Goal: Information Seeking & Learning: Find specific fact

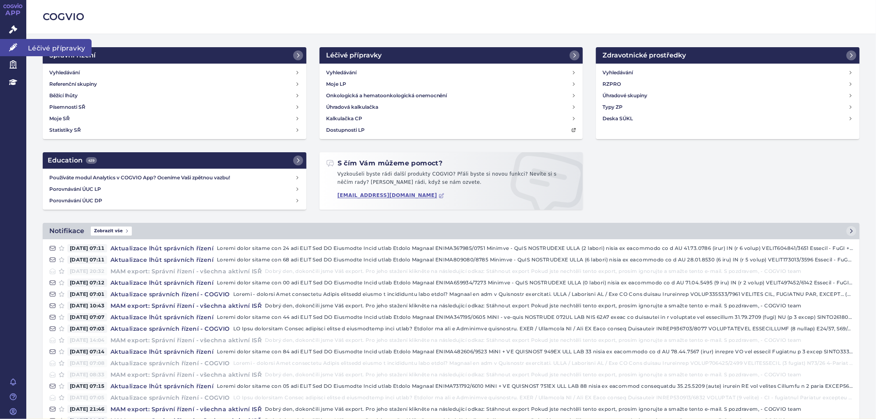
click at [11, 44] on icon at bounding box center [13, 47] width 8 height 8
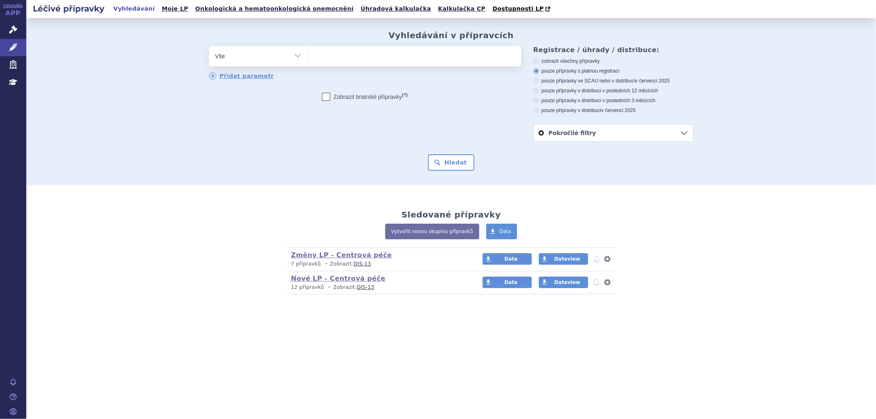
click at [434, 60] on ul at bounding box center [414, 54] width 213 height 17
click at [308, 60] on select at bounding box center [308, 56] width 0 height 21
paste input "https://www.zakonyprolidi.cz/cs/1997-48/zneni-20260101"
type input "https://www.zakonyprolidi.cz/cs/1997-48/zneni-20260101"
select select "https://www.zakonyprolidi.cz/cs/1997-48/zneni-20260101"
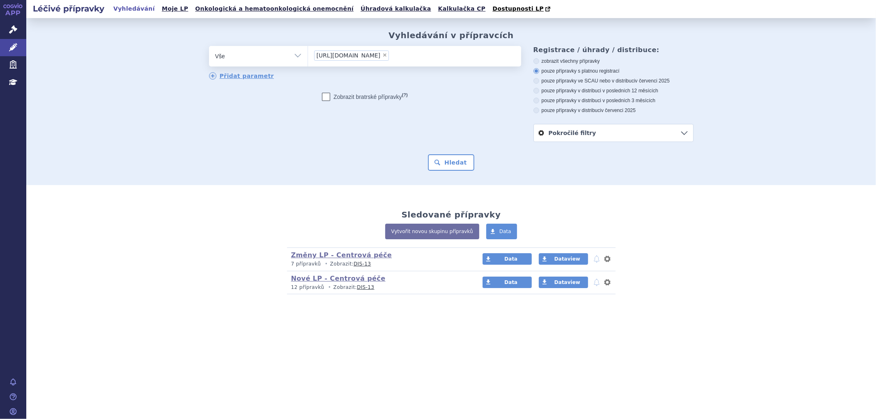
drag, startPoint x: 470, startPoint y: 54, endPoint x: 465, endPoint y: 57, distance: 5.7
click at [389, 56] on li "× https://www.zakonyprolidi.cz/cs/1997-48/zneni-20260101" at bounding box center [351, 56] width 75 height 10
click at [308, 56] on select "https://www.zakonyprolidi.cz/cs/1997-48/zneni-20260101" at bounding box center [308, 56] width 0 height 21
click at [387, 57] on span "×" at bounding box center [384, 55] width 5 height 5
click at [308, 57] on select "https://www.zakonyprolidi.cz/cs/1997-48/zneni-20260101" at bounding box center [308, 56] width 0 height 21
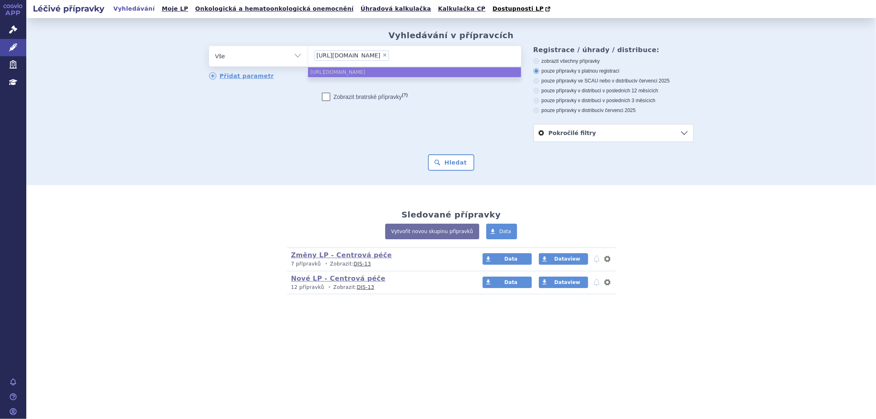
select select
type input "fi"
type input "fil"
type input "fils"
type input "filsu"
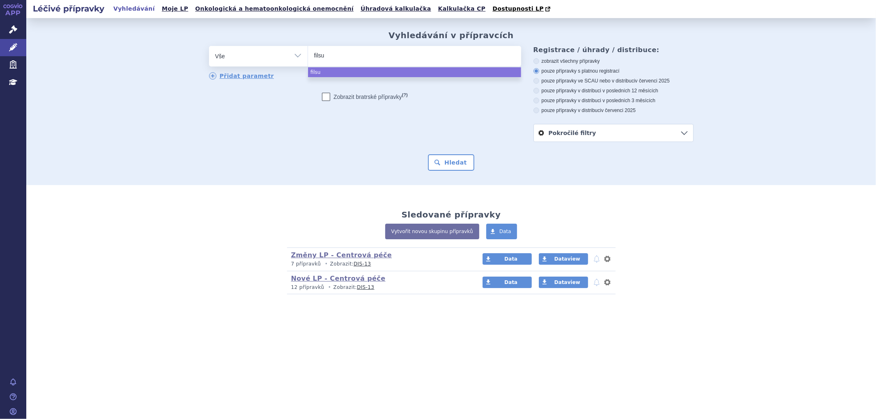
type input "filsub"
type input "filsu"
type input "filsuve"
type input "filsuvez"
select select "filsuvez"
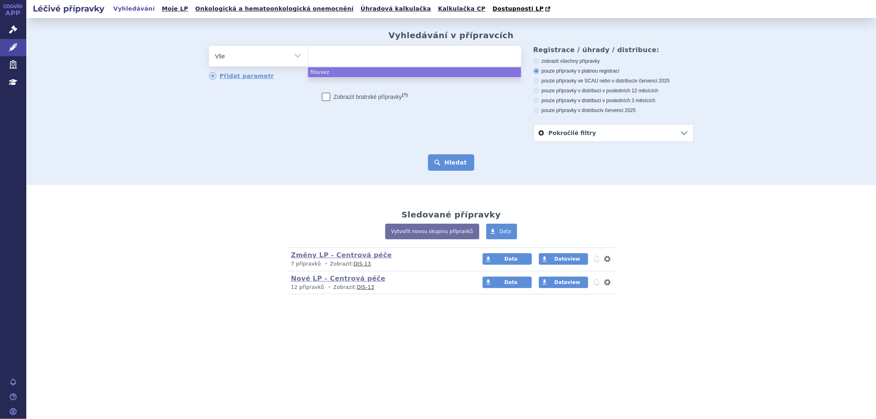
click at [447, 159] on button "Hledat" at bounding box center [451, 162] width 46 height 16
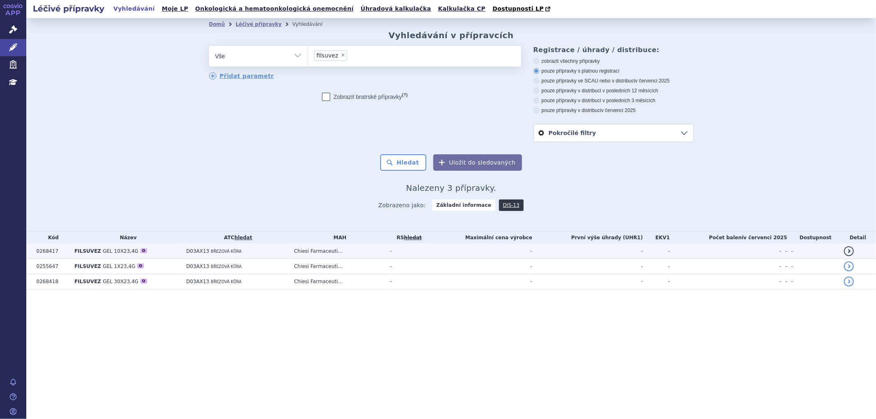
click at [199, 251] on span "D03AX13" at bounding box center [197, 252] width 23 height 6
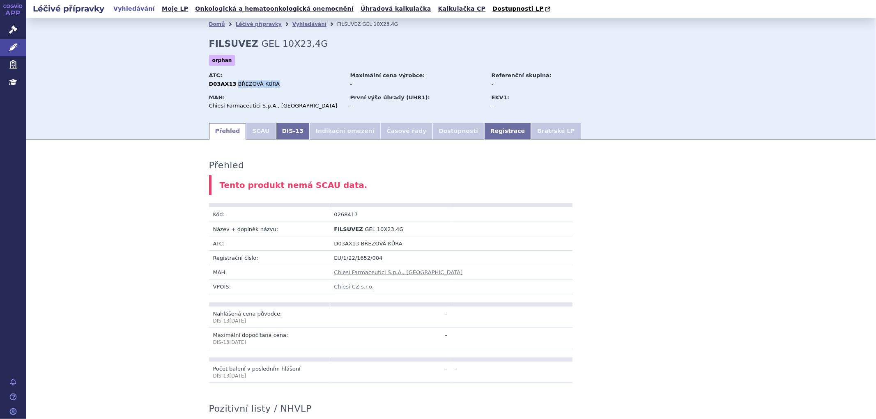
drag, startPoint x: 266, startPoint y: 84, endPoint x: 231, endPoint y: 83, distance: 35.3
click at [238, 83] on span "BŘEZOVÁ KŮRA" at bounding box center [258, 84] width 41 height 6
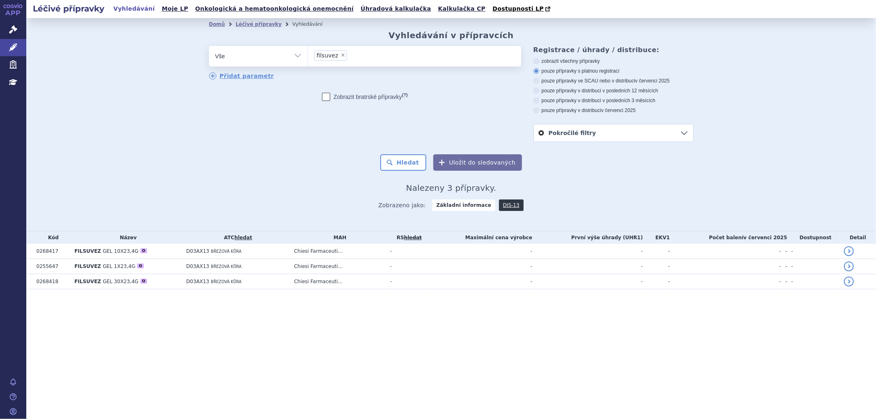
click at [343, 58] on li "× filsuvez" at bounding box center [330, 56] width 33 height 10
click at [308, 58] on select "filsuvez" at bounding box center [308, 56] width 0 height 21
click at [339, 58] on li "× filsuvez" at bounding box center [330, 56] width 33 height 10
click at [308, 58] on select "filsuvez" at bounding box center [308, 56] width 0 height 21
click at [338, 58] on li "× filsuvez" at bounding box center [330, 56] width 33 height 10
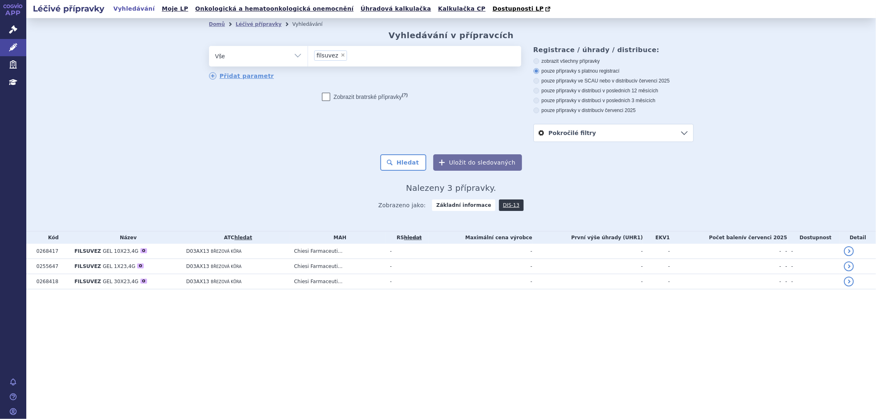
click at [308, 58] on select "filsuvez" at bounding box center [308, 56] width 0 height 21
click at [339, 51] on li "× filsuvez" at bounding box center [330, 56] width 33 height 10
click at [308, 51] on select "filsuvez" at bounding box center [308, 56] width 0 height 21
click at [341, 58] on span "×" at bounding box center [343, 55] width 5 height 5
click at [308, 58] on select "filsuvez" at bounding box center [308, 56] width 0 height 21
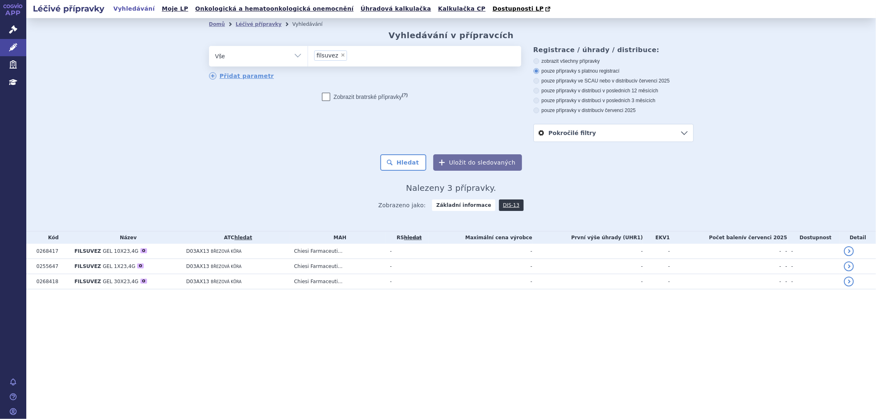
select select
type input "up"
type input "upl"
type input "upli"
type input "uplizn"
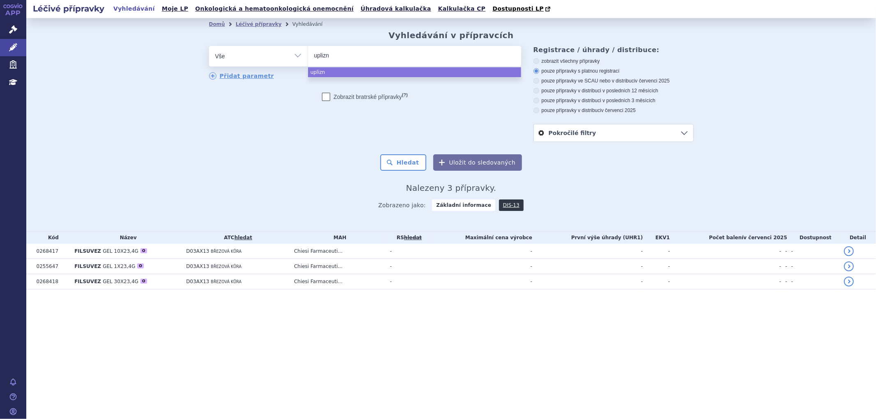
type input "uplizna"
click at [380, 154] on button "Hledat" at bounding box center [403, 162] width 46 height 16
select select "uplizna"
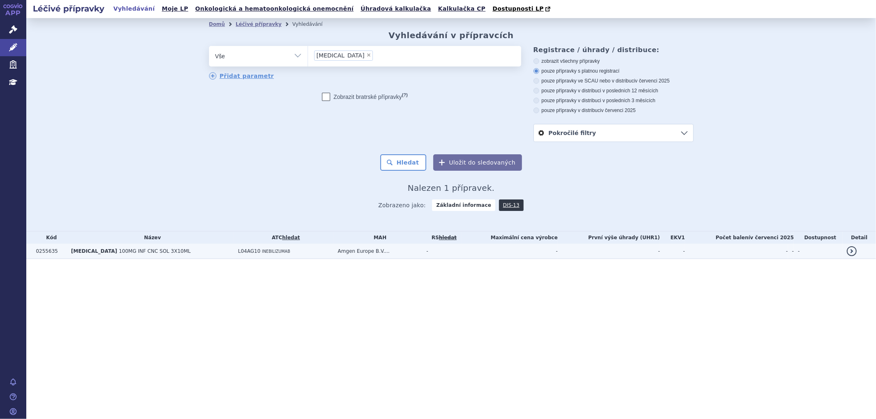
click at [274, 256] on td "L04AG10 INEBILIZUMAB" at bounding box center [284, 251] width 100 height 15
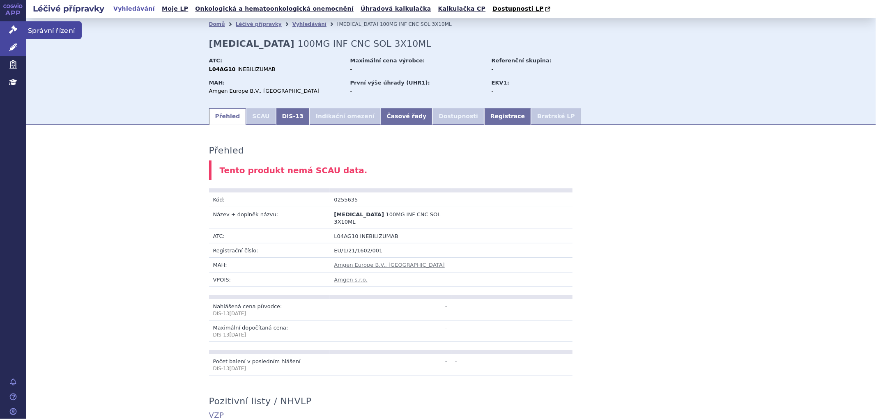
click at [12, 32] on icon at bounding box center [13, 29] width 8 height 8
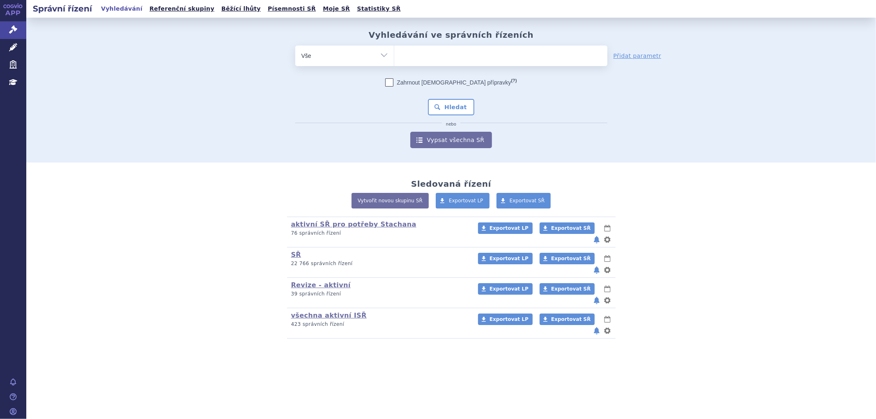
click at [440, 60] on ul at bounding box center [500, 54] width 213 height 17
click at [394, 60] on select at bounding box center [394, 55] width 0 height 21
type input "up"
type input "upli"
type input "upliz"
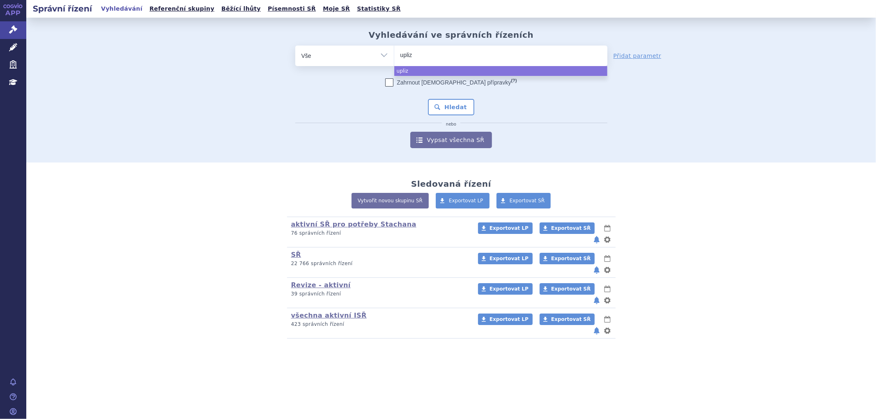
type input "uplizn"
type input "[MEDICAL_DATA]"
select select "uplizna"
click at [453, 97] on div "Zahrnout bratrské přípravky (?) * Pozor, hledání dle vyhledávacího parametru In…" at bounding box center [451, 113] width 312 height 70
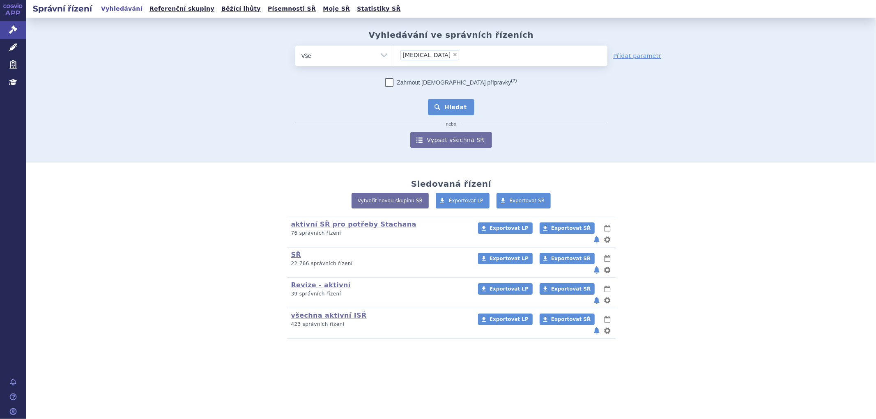
click at [453, 104] on button "Hledat" at bounding box center [451, 107] width 46 height 16
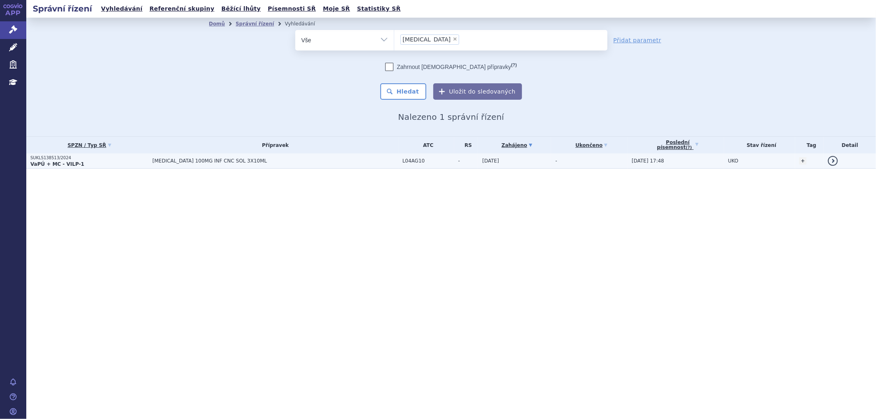
click at [228, 162] on span "[MEDICAL_DATA] 100MG INF CNC SOL 3X10ML" at bounding box center [254, 161] width 205 height 6
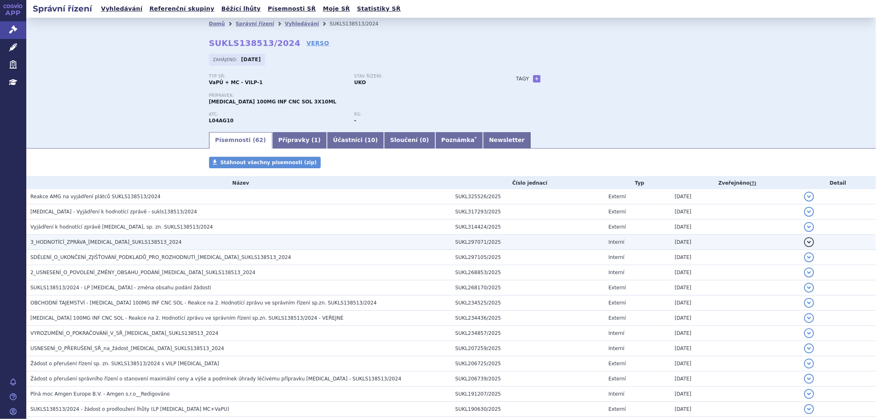
click at [84, 244] on span "3_HODNOTÍCÍ_ZPRÁVA_[MEDICAL_DATA]_SUKLS138513_2024" at bounding box center [105, 242] width 151 height 6
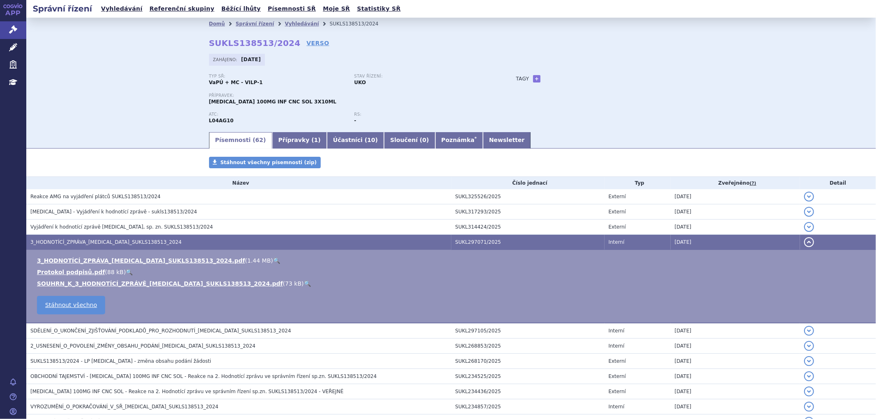
click at [93, 255] on td "3_HODNOTÍCÍ_ZPRÁVA_[MEDICAL_DATA]_SUKLS138513_2024.pdf ( 1.44 MB ) 🔍 Protokol p…" at bounding box center [451, 287] width 850 height 74
click at [96, 257] on td "3_HODNOTÍCÍ_ZPRÁVA_[MEDICAL_DATA]_SUKLS138513_2024.pdf ( 1.44 MB ) 🔍 Protokol p…" at bounding box center [451, 287] width 850 height 74
click at [99, 281] on link "SOUHRN_K_3_HODNOTÍCÍ_ZPRÁVĚ_[MEDICAL_DATA]_SUKLS138513_2024.pdf" at bounding box center [160, 284] width 246 height 7
click at [689, 5] on div "Správní řízení Vyhledávání Referenční skupiny Běžící lhůty Písemnosti SŘ Moje S…" at bounding box center [451, 9] width 850 height 18
